Goal: Task Accomplishment & Management: Manage account settings

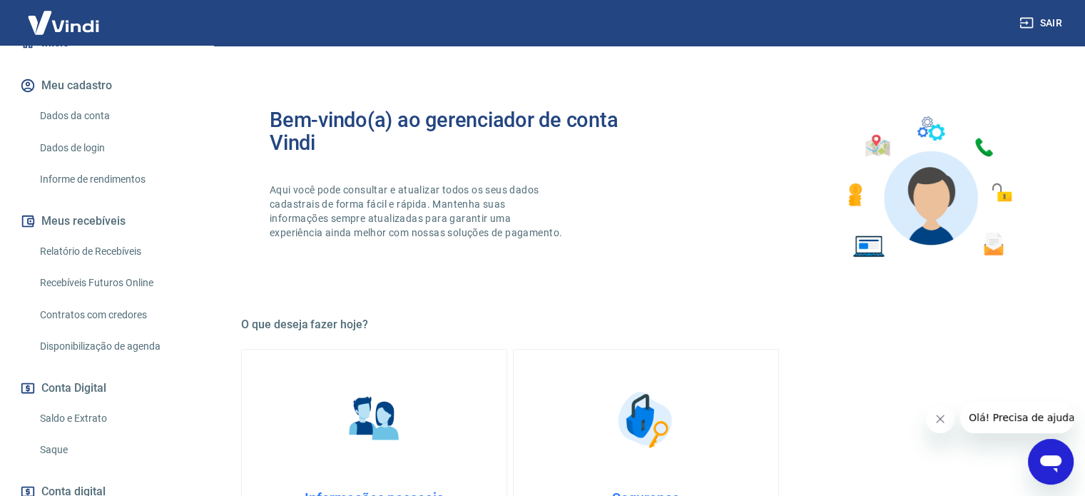
scroll to position [143, 0]
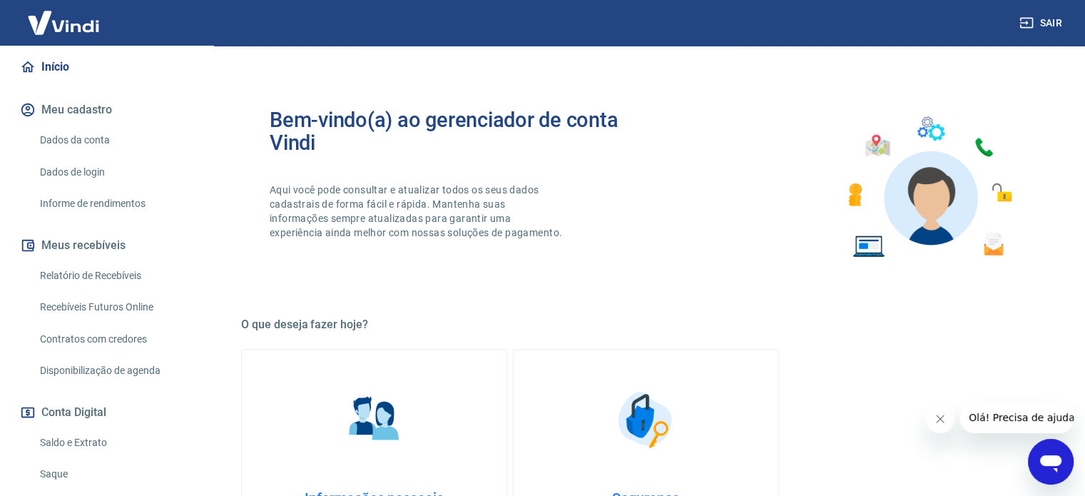
click at [140, 261] on link "Relatório de Recebíveis" at bounding box center [115, 275] width 162 height 29
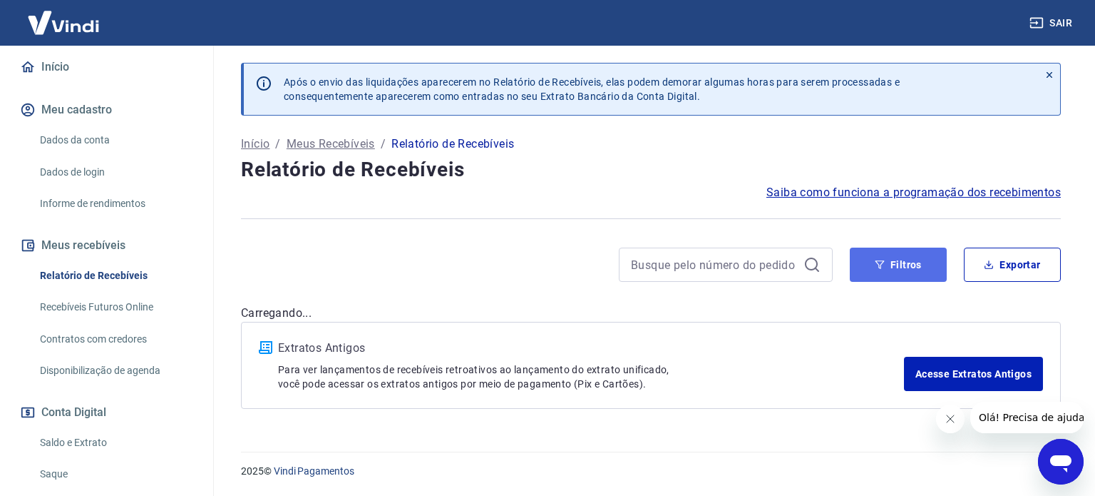
click at [890, 272] on button "Filtros" at bounding box center [898, 264] width 97 height 34
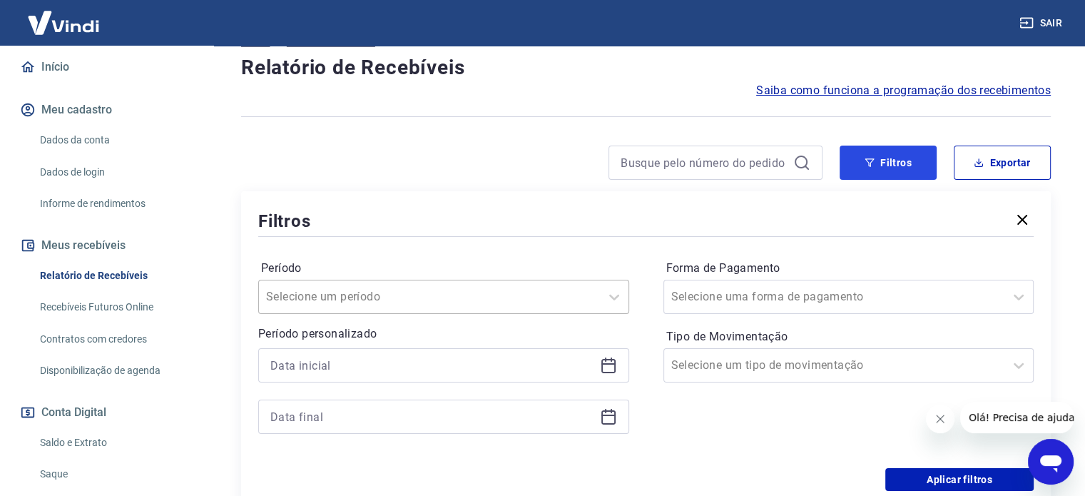
scroll to position [214, 0]
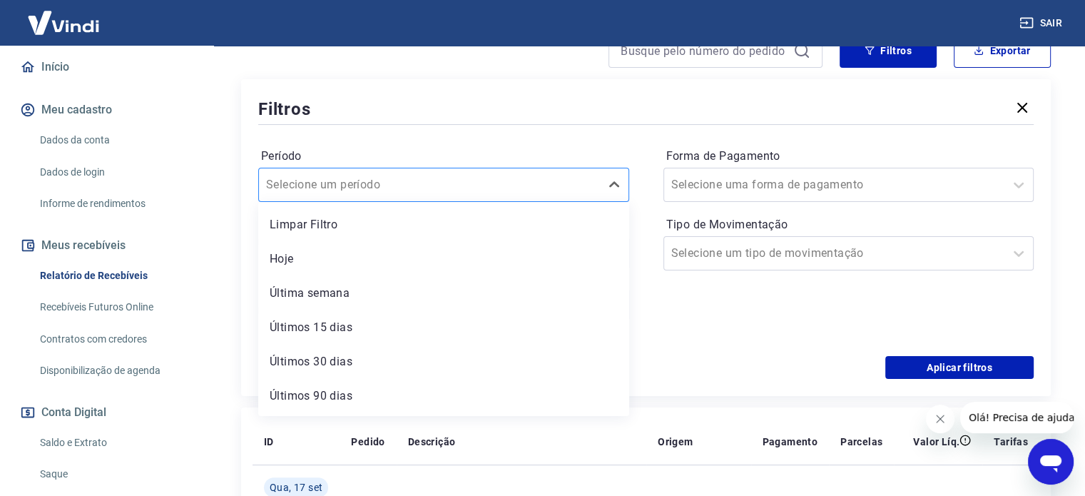
click at [548, 178] on div at bounding box center [429, 185] width 327 height 20
click at [662, 97] on div "Filtros" at bounding box center [645, 108] width 775 height 25
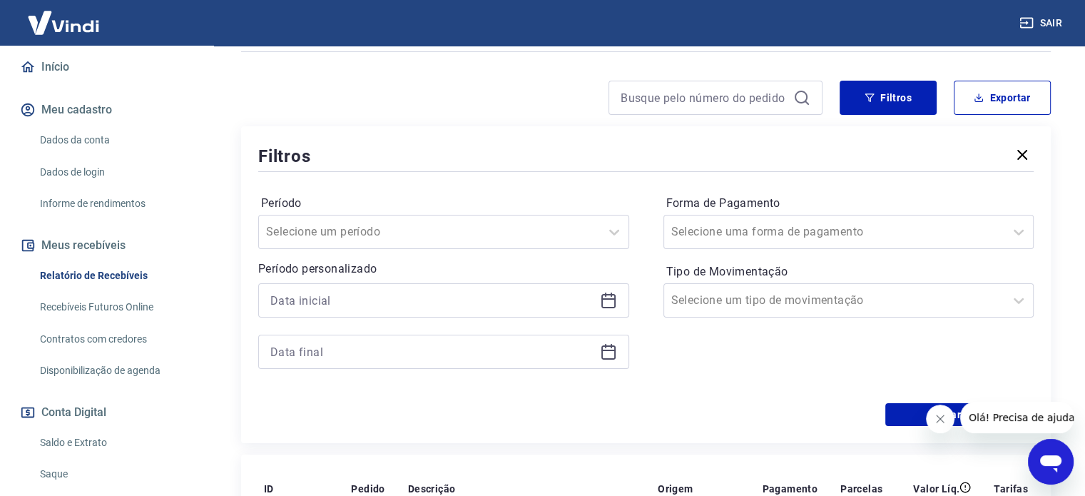
scroll to position [143, 0]
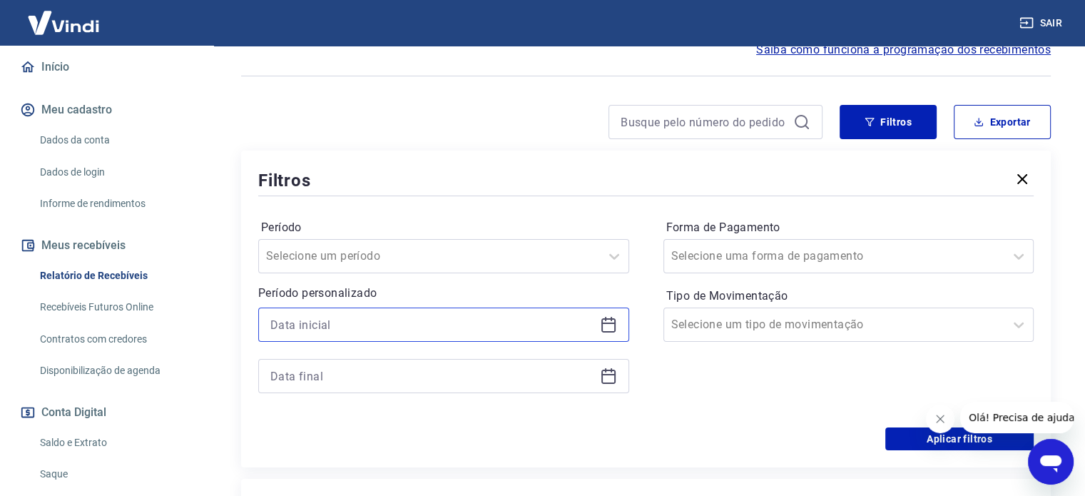
click at [592, 329] on input at bounding box center [432, 324] width 324 height 21
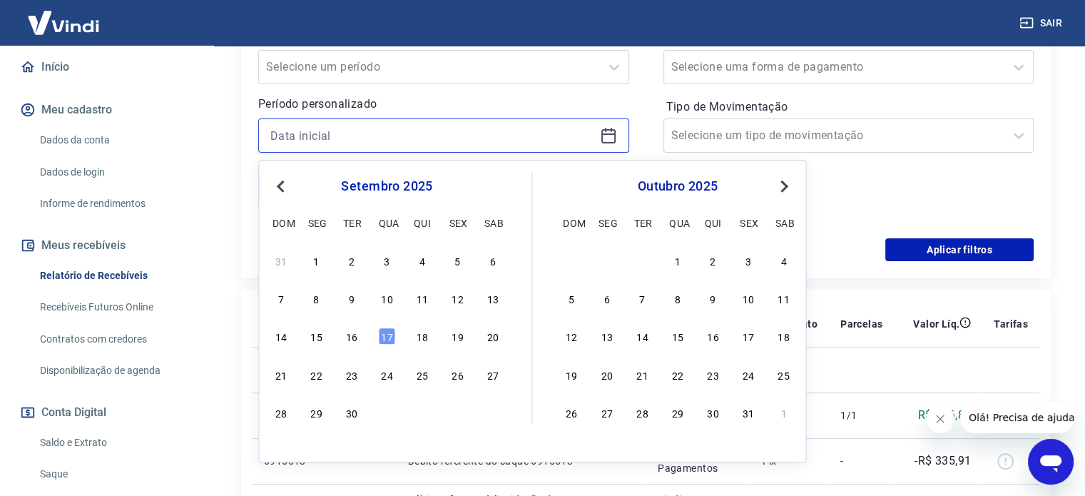
scroll to position [357, 0]
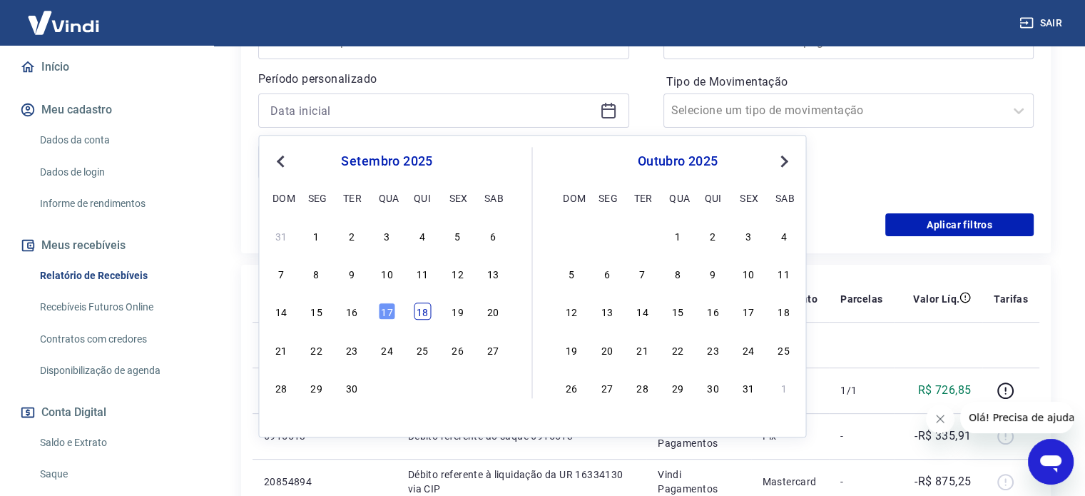
click at [428, 314] on div "18" at bounding box center [422, 311] width 17 height 17
click at [427, 309] on th "Descrição" at bounding box center [521, 299] width 250 height 46
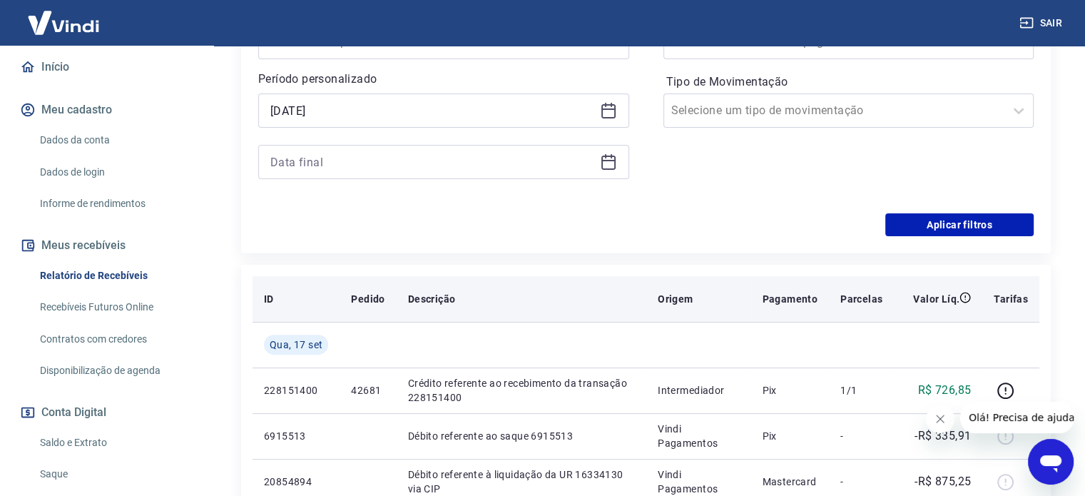
type input "[DATE]"
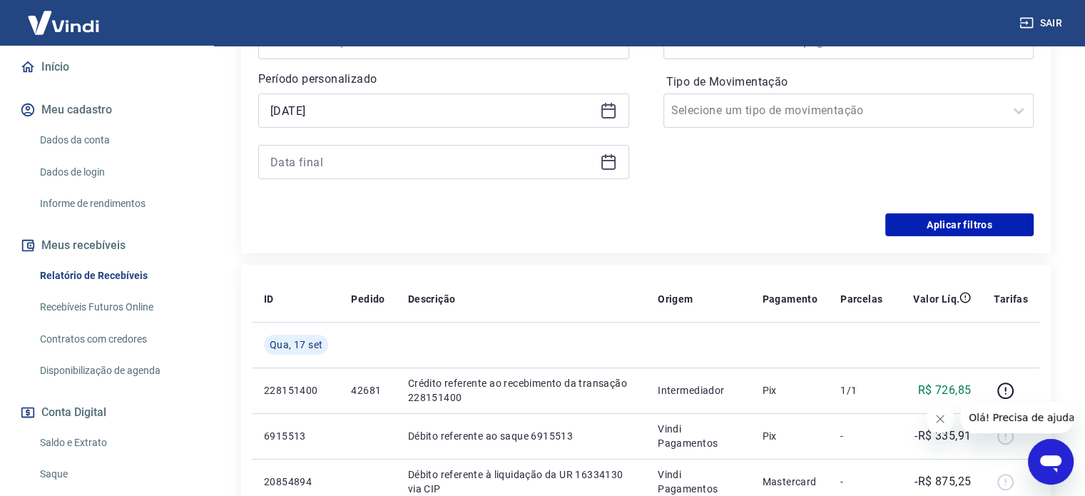
click at [610, 163] on icon at bounding box center [608, 161] width 17 height 17
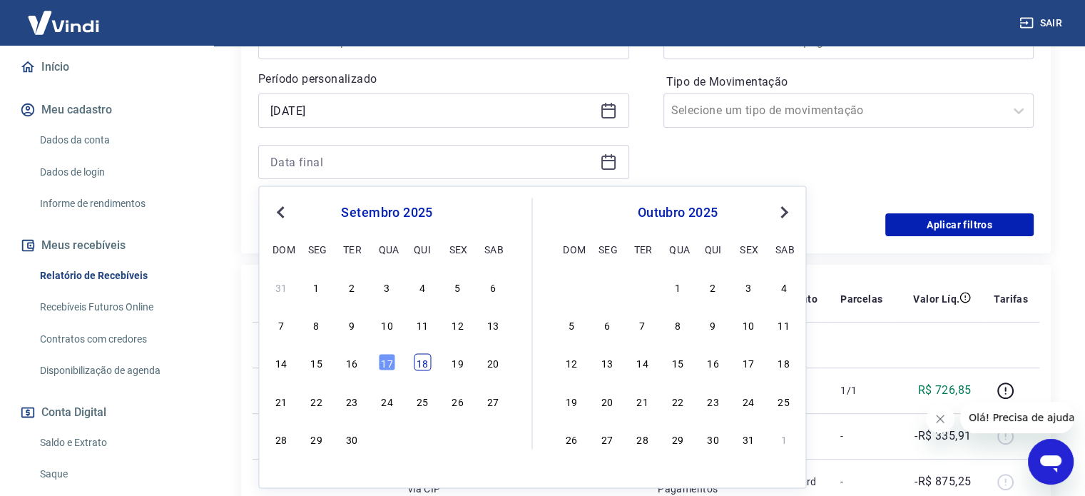
click at [423, 359] on div "18" at bounding box center [422, 362] width 17 height 17
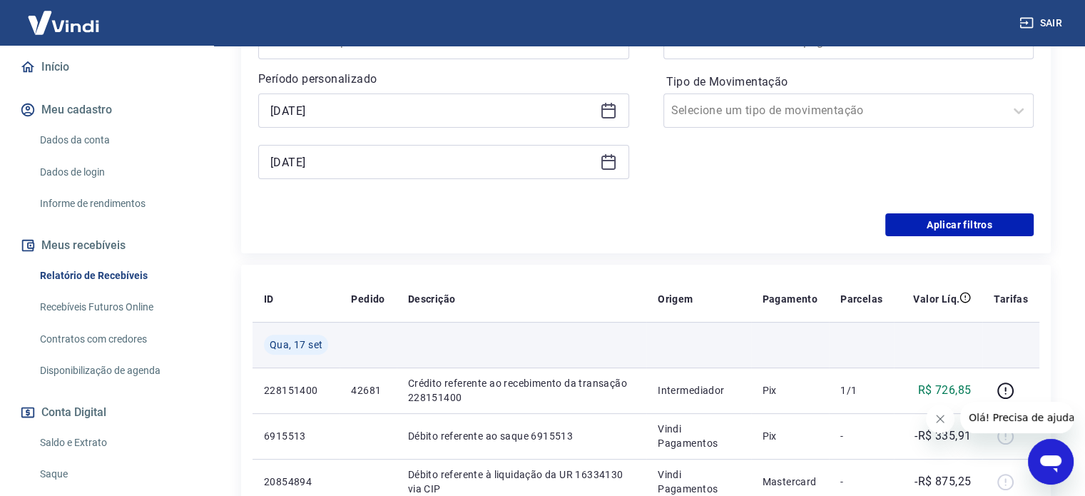
type input "[DATE]"
click at [424, 362] on td at bounding box center [521, 345] width 250 height 46
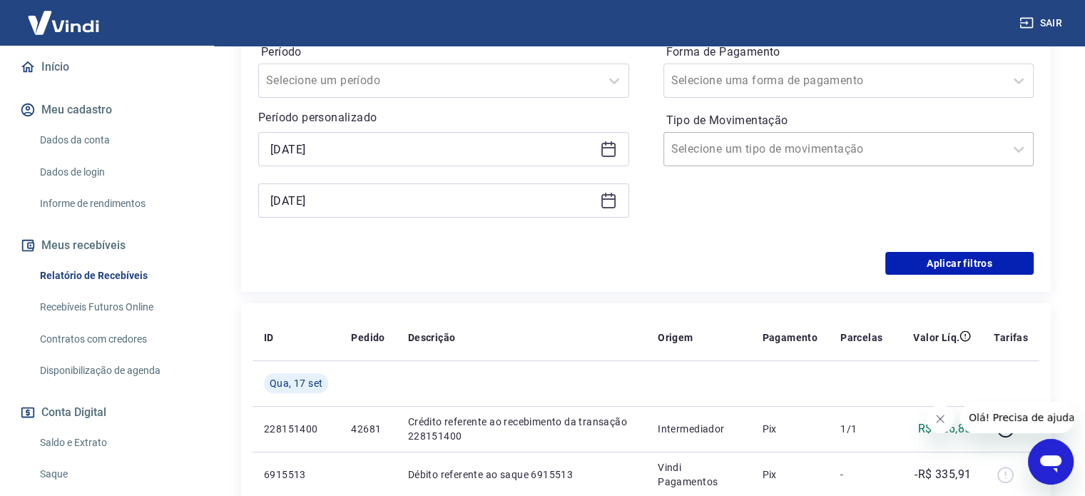
scroll to position [214, 0]
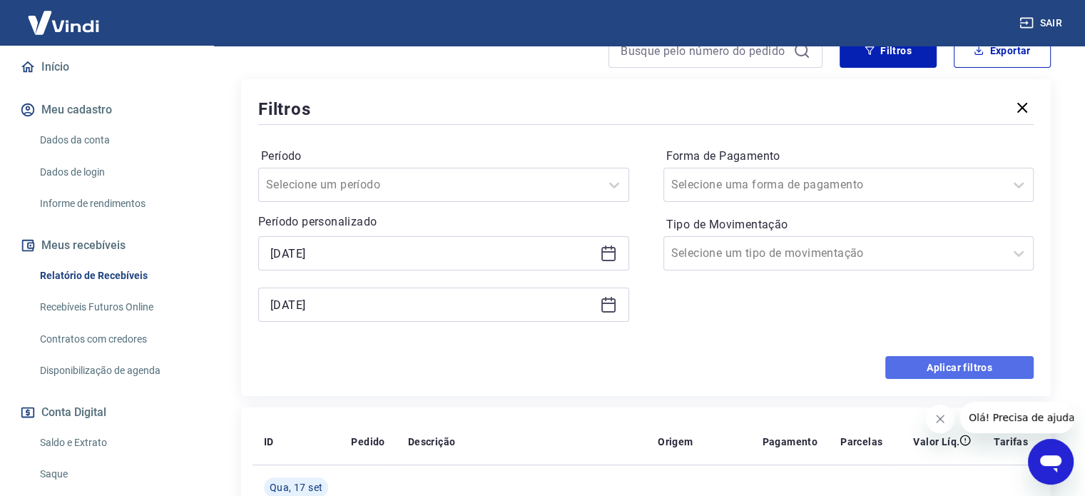
click at [998, 370] on button "Aplicar filtros" at bounding box center [959, 367] width 148 height 23
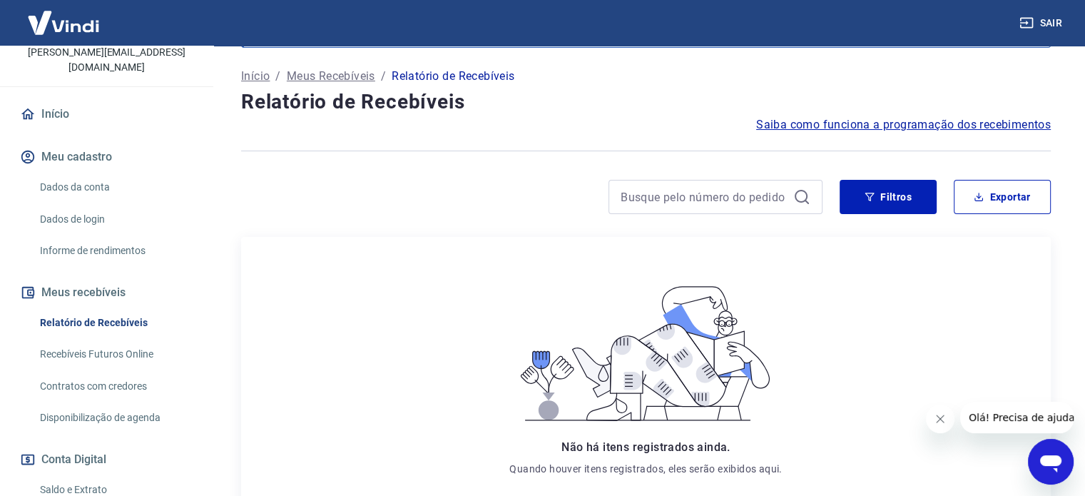
scroll to position [71, 0]
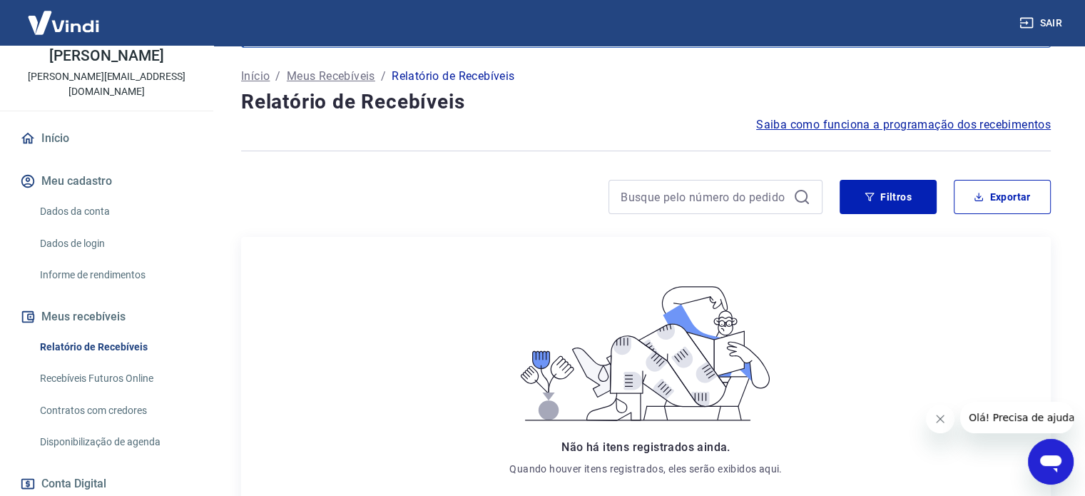
click at [60, 25] on img at bounding box center [63, 22] width 93 height 43
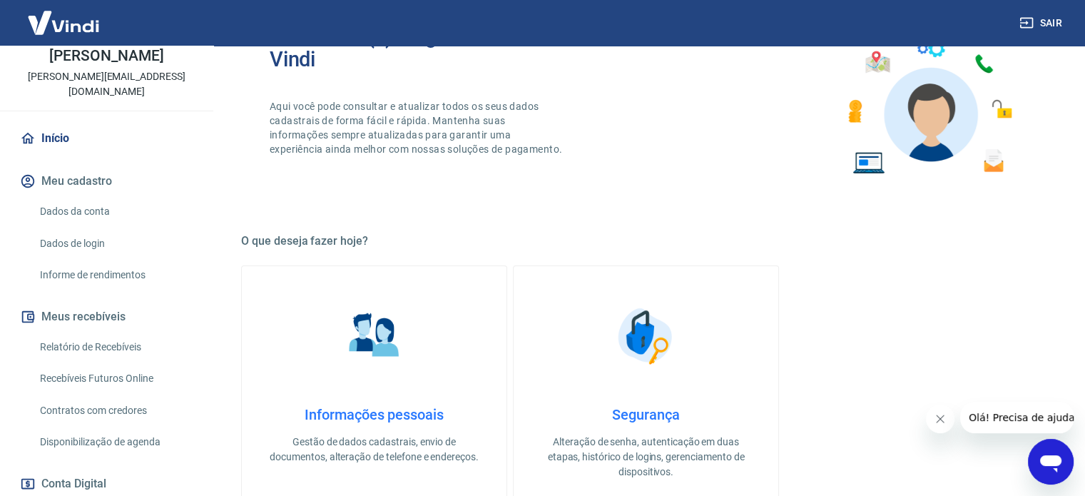
scroll to position [59, 0]
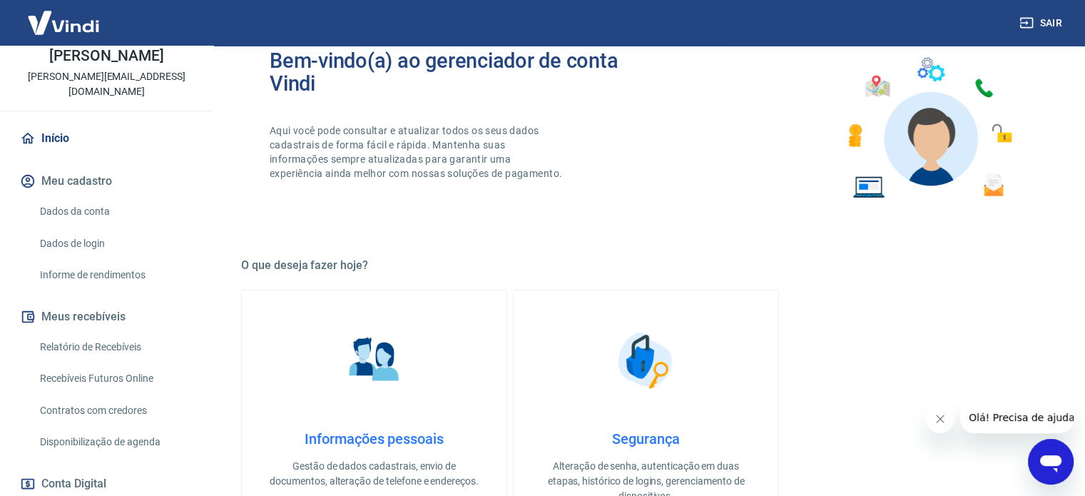
click at [132, 368] on link "Recebíveis Futuros Online" at bounding box center [115, 378] width 162 height 29
